Goal: Communication & Community: Share content

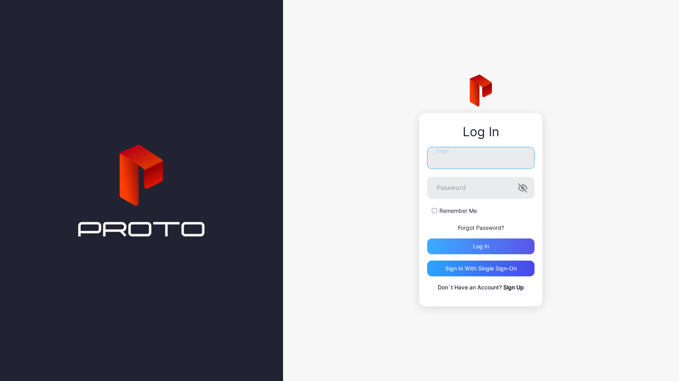
type input "**********"
click at [473, 244] on div "Log in" at bounding box center [481, 246] width 16 height 6
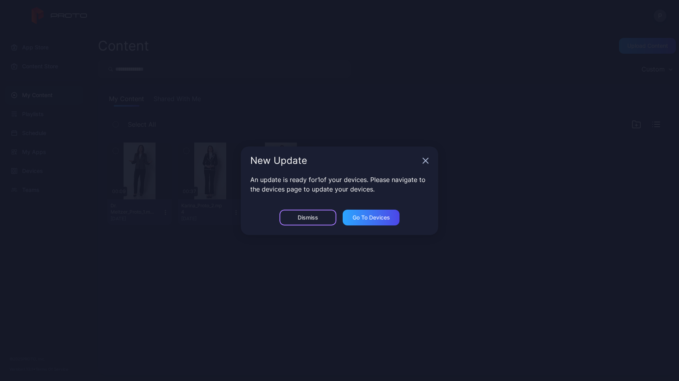
click at [317, 220] on div "Dismiss" at bounding box center [308, 217] width 21 height 6
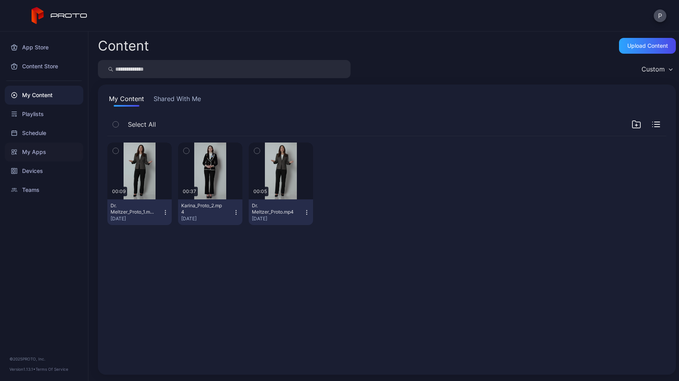
click at [34, 153] on div "My Apps" at bounding box center [44, 152] width 79 height 19
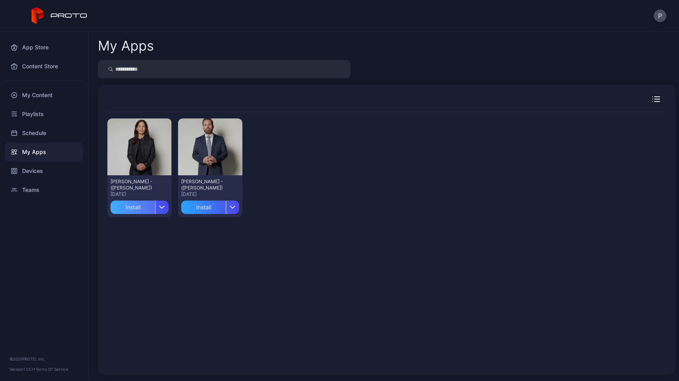
click at [132, 205] on div "Install" at bounding box center [133, 207] width 45 height 13
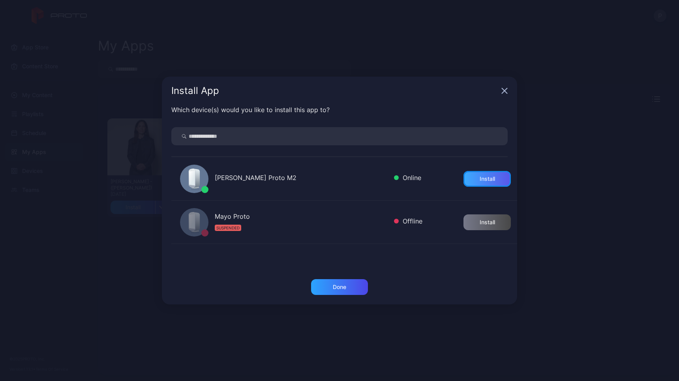
click at [480, 179] on div "Install" at bounding box center [487, 179] width 15 height 6
click at [347, 290] on div "Done" at bounding box center [339, 287] width 57 height 16
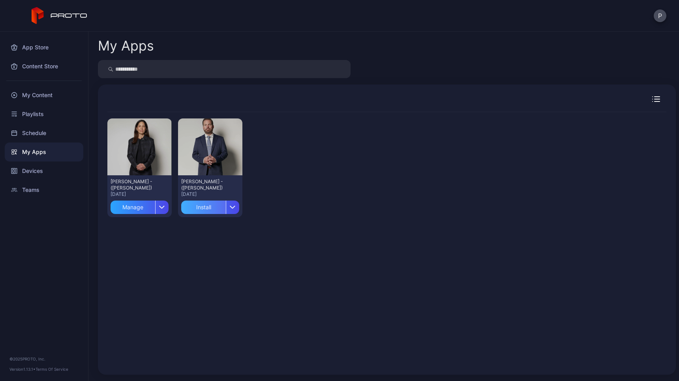
click at [205, 211] on div "Install" at bounding box center [203, 207] width 45 height 13
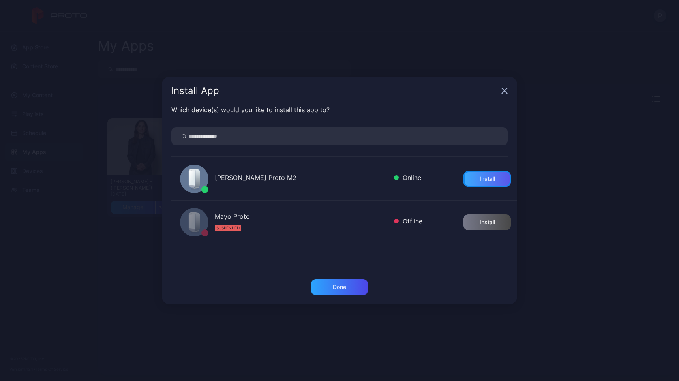
click at [468, 182] on div "Install" at bounding box center [487, 179] width 47 height 16
click at [337, 294] on div "Done" at bounding box center [339, 287] width 57 height 16
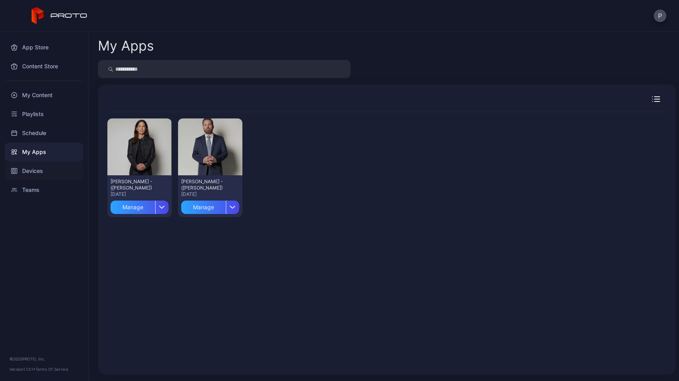
click at [38, 173] on div "Devices" at bounding box center [44, 171] width 79 height 19
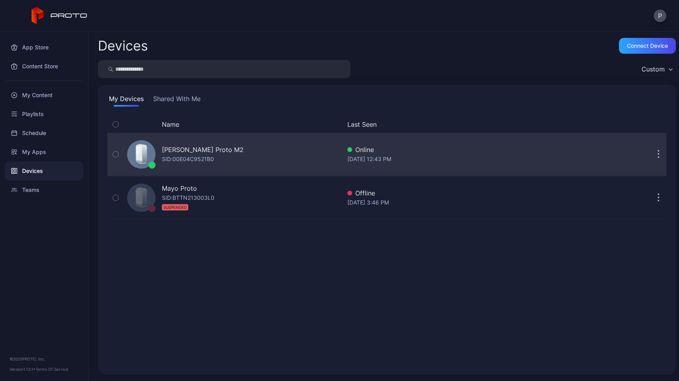
click at [112, 156] on button "button" at bounding box center [115, 154] width 17 height 43
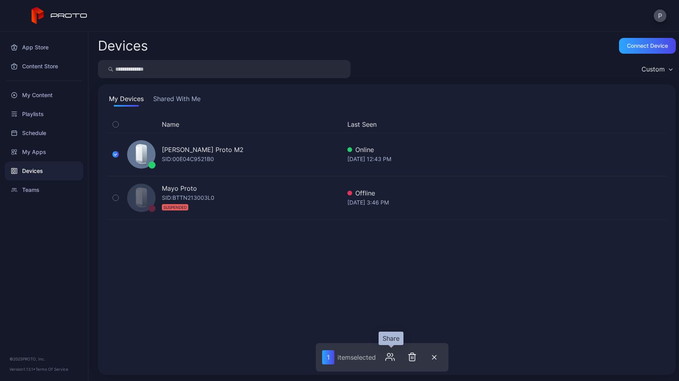
click at [394, 360] on icon "button" at bounding box center [389, 356] width 9 height 9
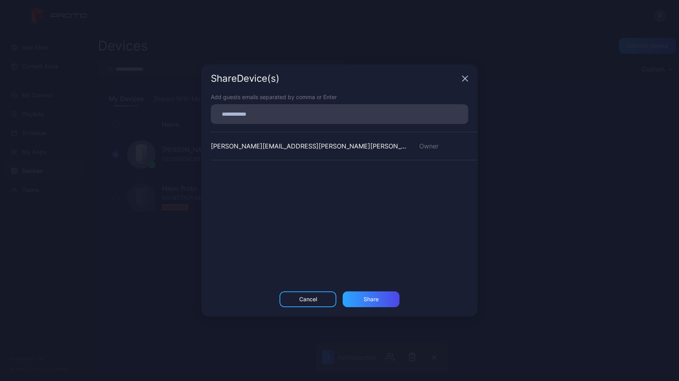
click at [292, 116] on input at bounding box center [340, 114] width 248 height 10
type input "**********"
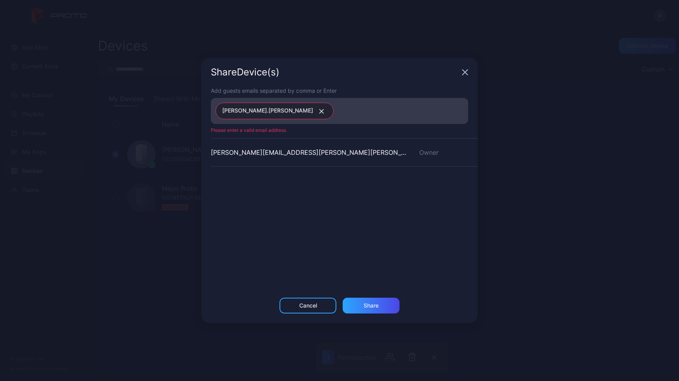
click at [320, 112] on icon "button" at bounding box center [322, 111] width 4 height 4
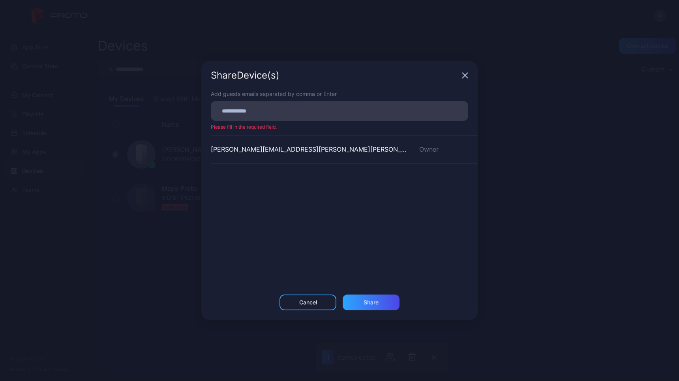
click at [258, 114] on input at bounding box center [340, 111] width 248 height 10
paste input
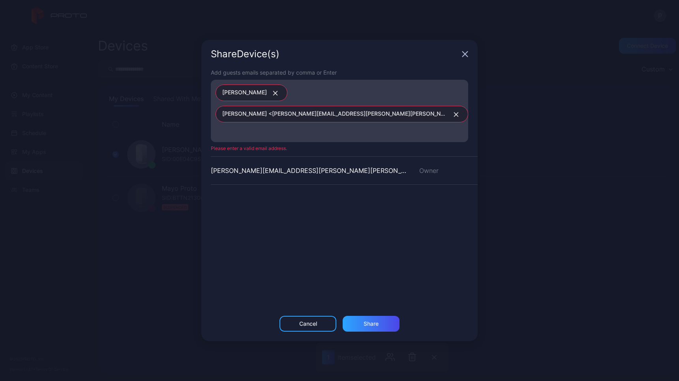
click at [272, 96] on icon "button" at bounding box center [275, 93] width 6 height 5
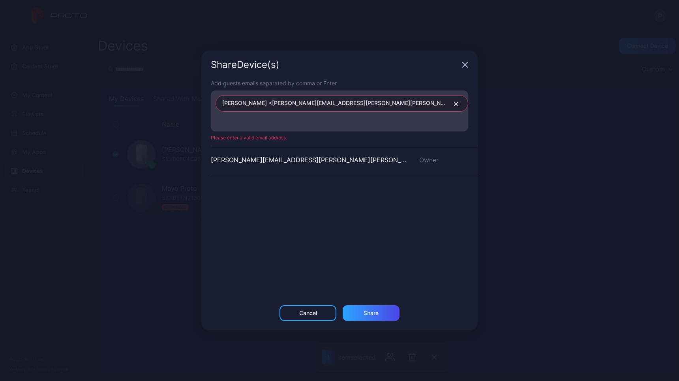
click at [453, 106] on icon "button" at bounding box center [456, 103] width 6 height 5
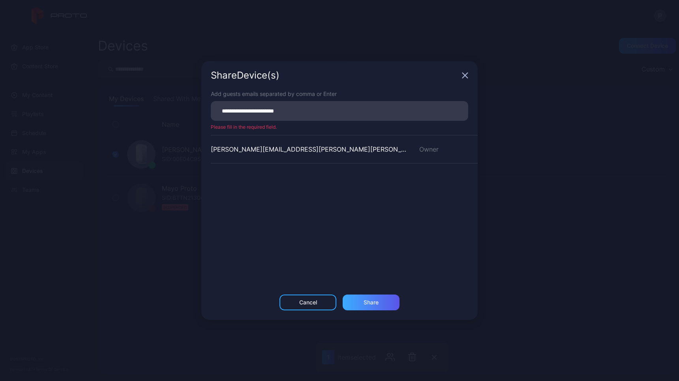
type input "**********"
click at [376, 303] on div "Share" at bounding box center [371, 302] width 15 height 6
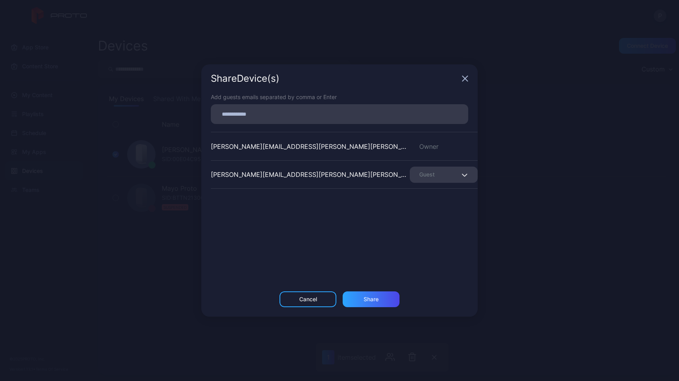
click at [463, 178] on span "button" at bounding box center [465, 174] width 5 height 9
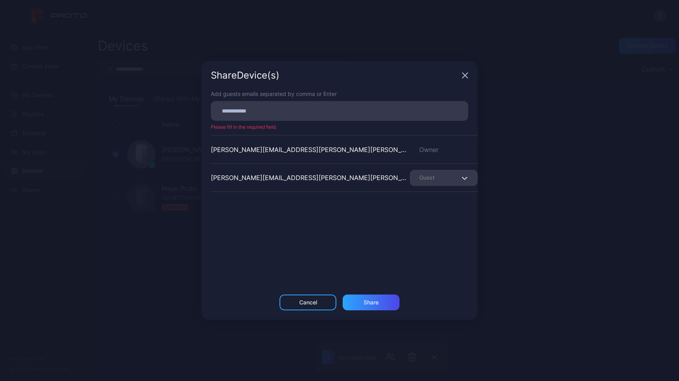
click at [353, 224] on div "[PERSON_NAME][EMAIL_ADDRESS][PERSON_NAME][PERSON_NAME][DOMAIN_NAME] Owner [PERS…" at bounding box center [344, 194] width 267 height 118
click at [356, 111] on input at bounding box center [340, 111] width 248 height 10
click at [338, 109] on input at bounding box center [340, 111] width 248 height 10
paste input
click at [368, 307] on div "Share" at bounding box center [371, 302] width 57 height 16
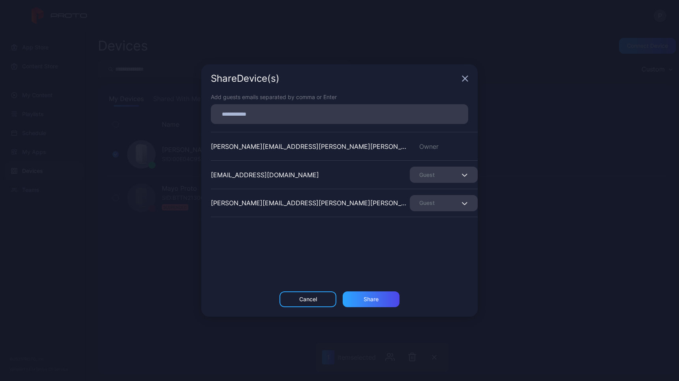
click at [343, 115] on input at bounding box center [340, 114] width 248 height 10
paste input
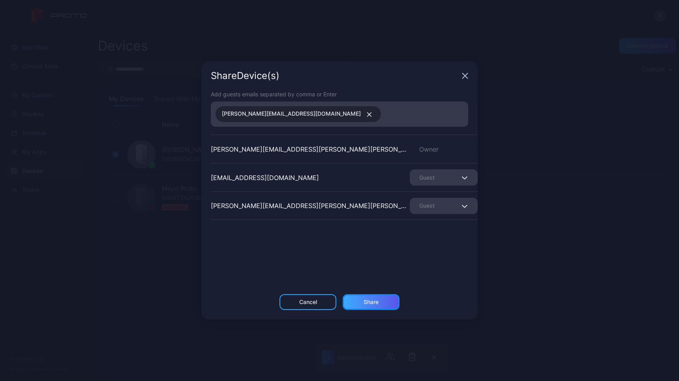
click at [374, 306] on div "Share" at bounding box center [371, 302] width 57 height 16
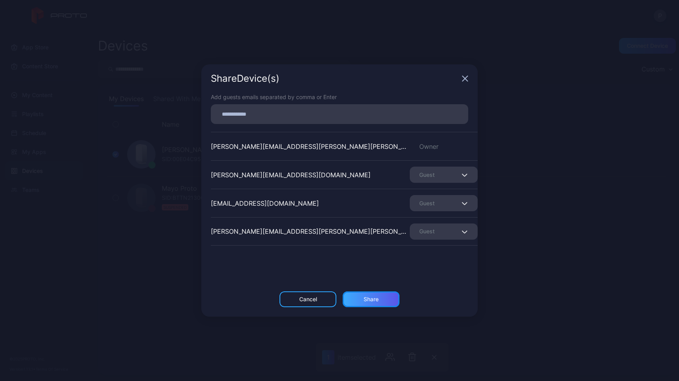
click at [374, 306] on div "Share" at bounding box center [371, 299] width 57 height 16
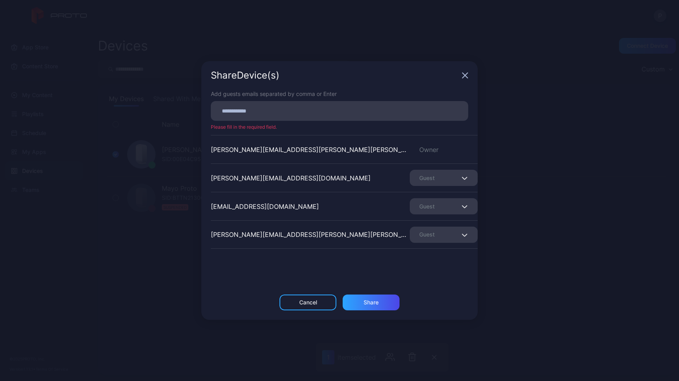
click at [464, 76] on icon "button" at bounding box center [465, 75] width 5 height 5
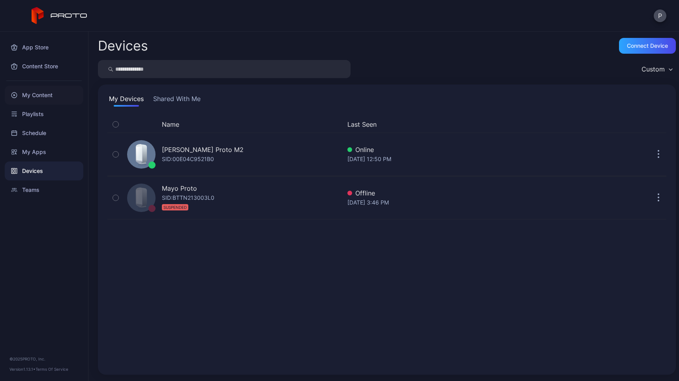
click at [43, 92] on div "My Content" at bounding box center [44, 95] width 79 height 19
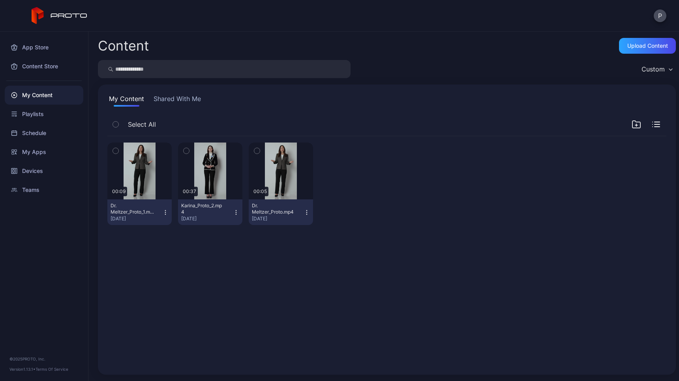
click at [116, 124] on icon "button" at bounding box center [116, 124] width 2 height 1
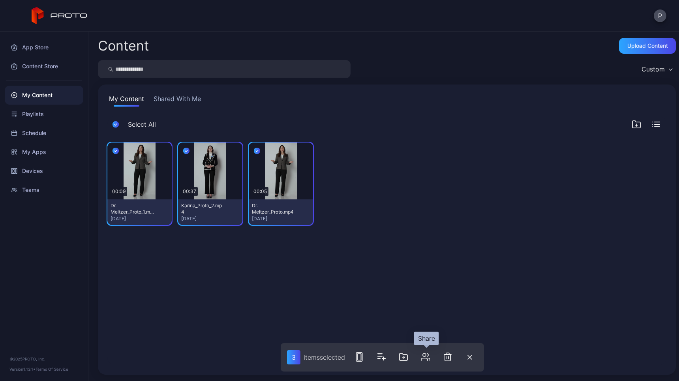
click at [430, 357] on icon "button" at bounding box center [425, 356] width 9 height 9
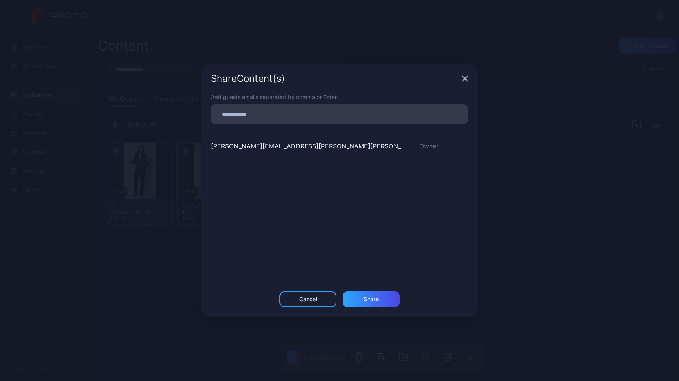
click at [326, 118] on input at bounding box center [340, 114] width 248 height 10
paste input
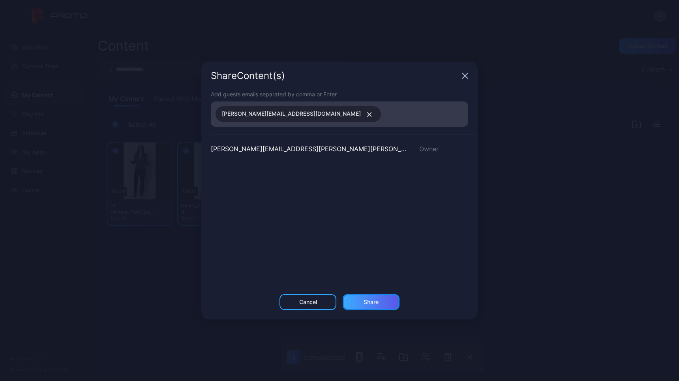
click at [366, 299] on div "Share" at bounding box center [371, 302] width 15 height 6
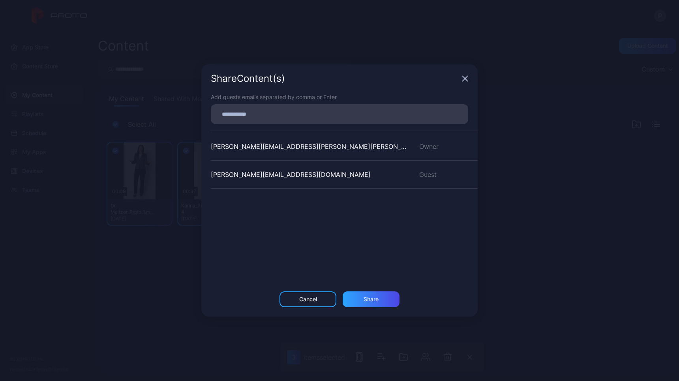
click at [266, 115] on input at bounding box center [340, 114] width 248 height 10
type input "*"
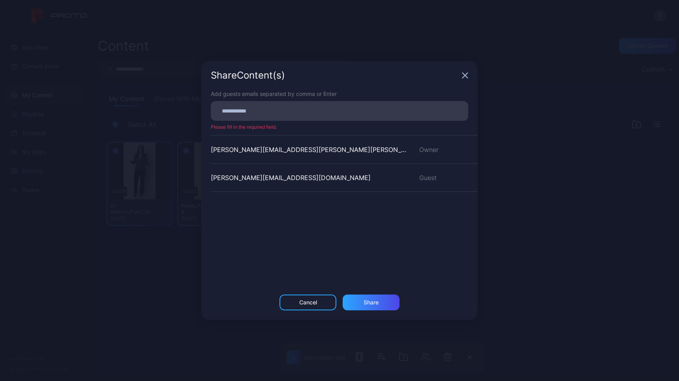
click at [464, 78] on icon "button" at bounding box center [465, 75] width 6 height 6
